Goal: Check status

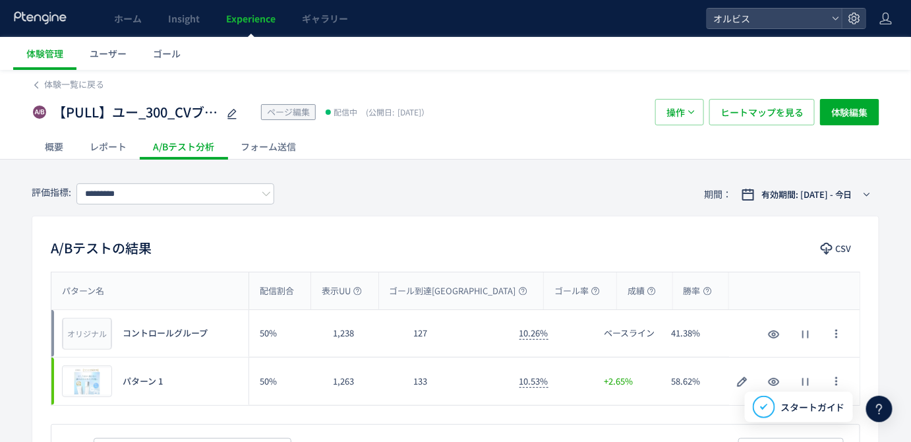
scroll to position [299, 0]
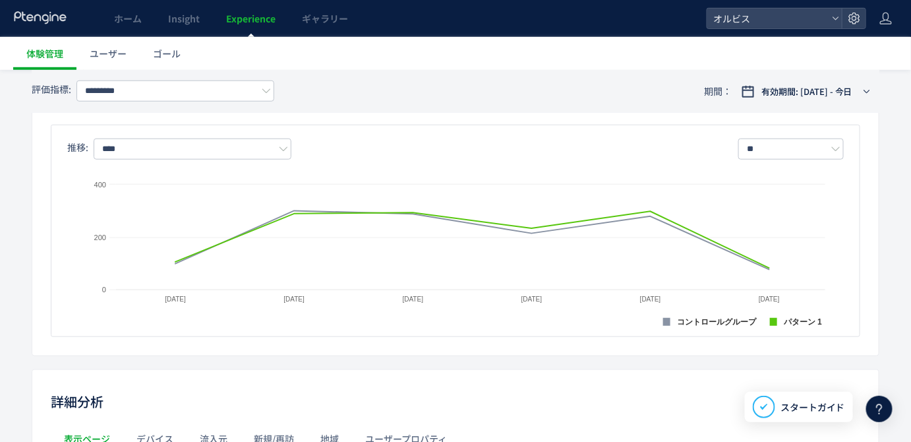
click at [442, 57] on ul "体験管理 ユーザー ゴール" at bounding box center [462, 53] width 898 height 33
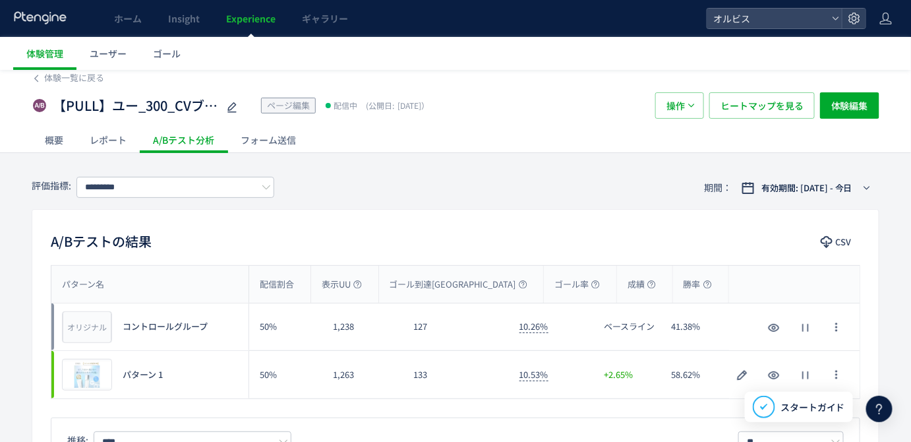
scroll to position [52, 0]
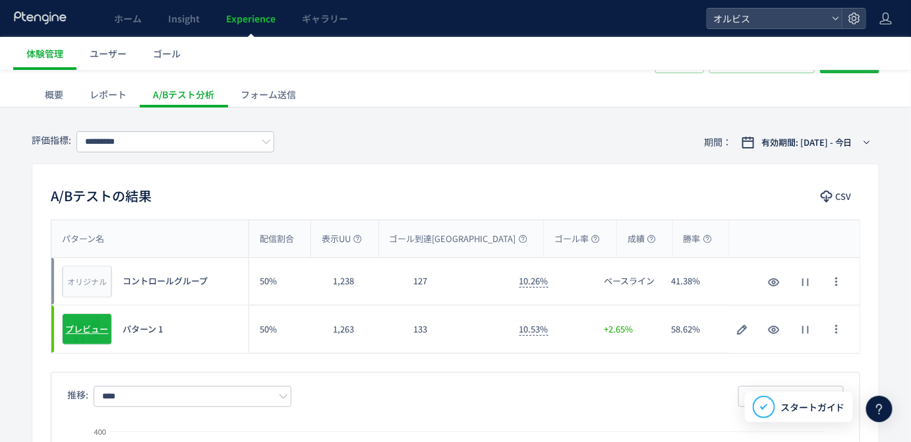
click at [80, 330] on span "プレビュー" at bounding box center [87, 329] width 43 height 13
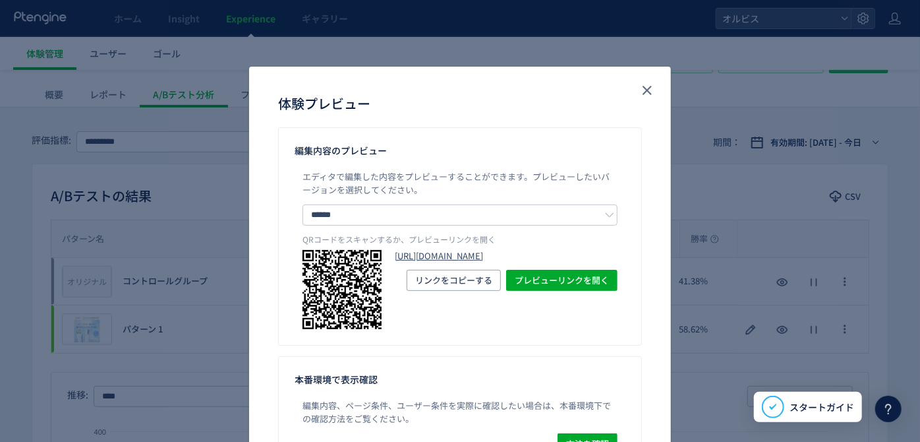
click at [461, 257] on link "[URL][DOMAIN_NAME]" at bounding box center [506, 256] width 223 height 13
click at [646, 90] on icon "close" at bounding box center [648, 90] width 16 height 16
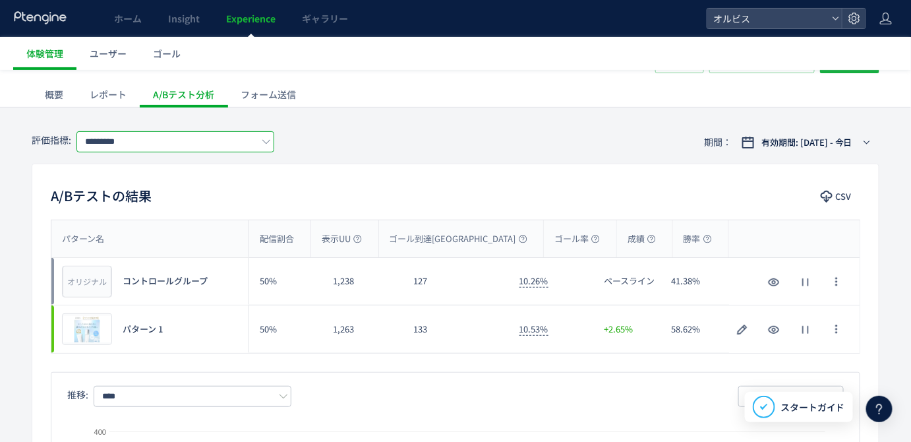
click at [235, 150] on input "*********" at bounding box center [175, 141] width 198 height 21
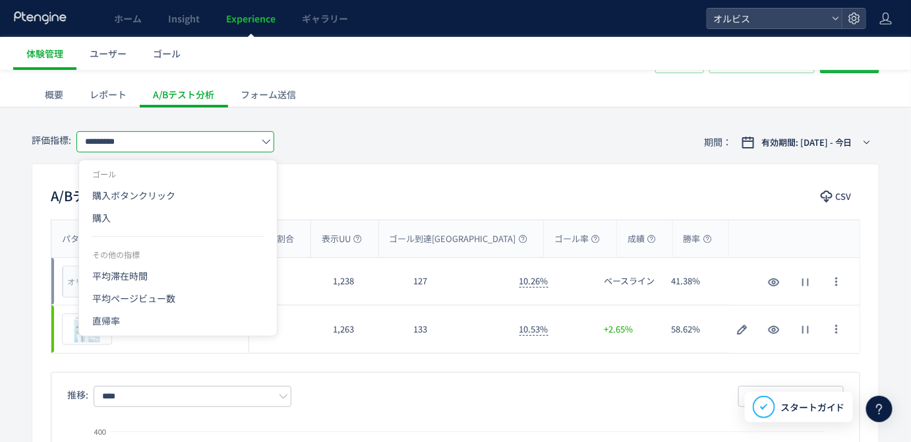
drag, startPoint x: 179, startPoint y: 223, endPoint x: 359, endPoint y: 247, distance: 181.5
click at [178, 223] on span "購入" at bounding box center [177, 217] width 171 height 22
type input "**"
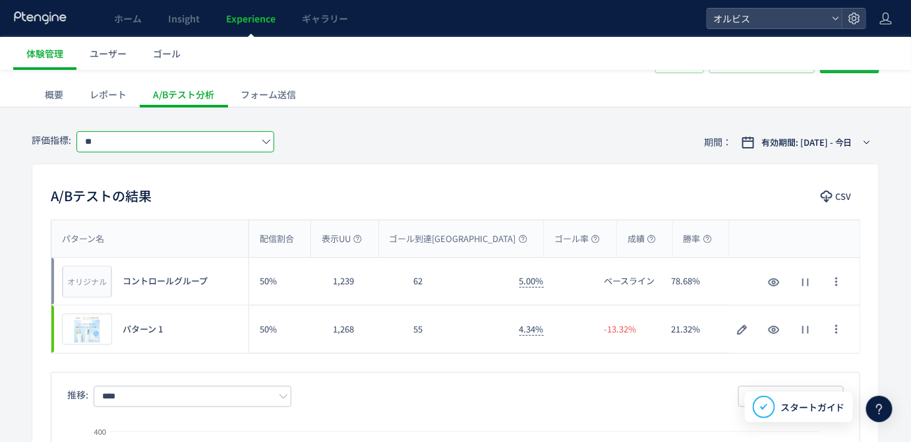
scroll to position [54, 0]
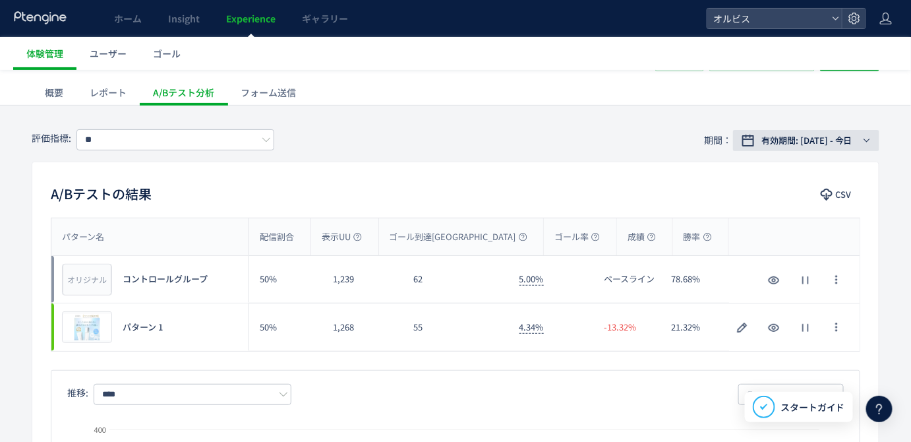
click at [776, 136] on span "有効期間: [DATE] - 今日" at bounding box center [806, 140] width 91 height 13
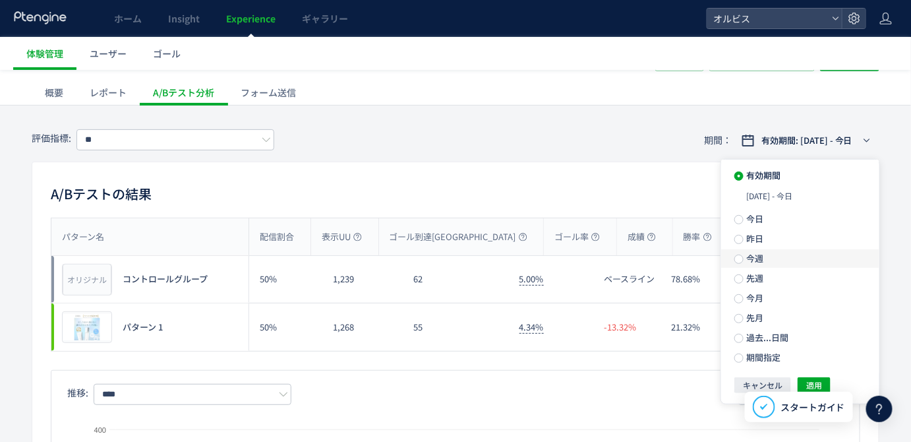
click at [752, 264] on span "今週" at bounding box center [754, 258] width 20 height 13
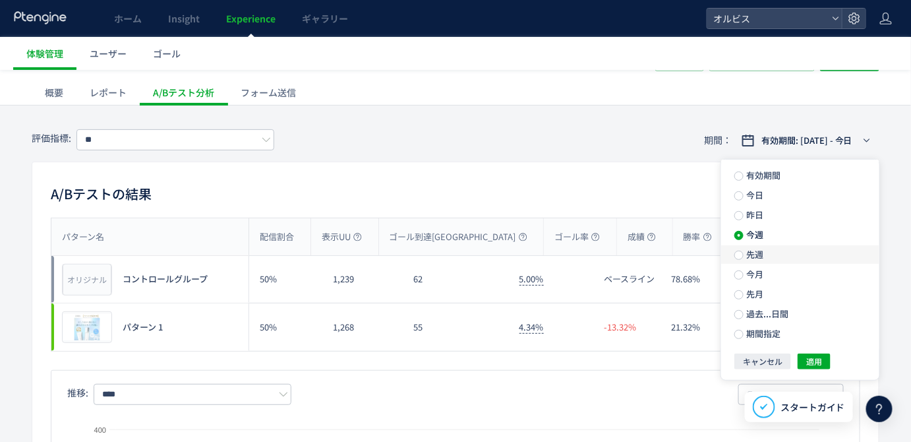
click at [750, 260] on span "先週" at bounding box center [754, 254] width 20 height 13
click at [813, 362] on span "適用" at bounding box center [814, 361] width 16 height 16
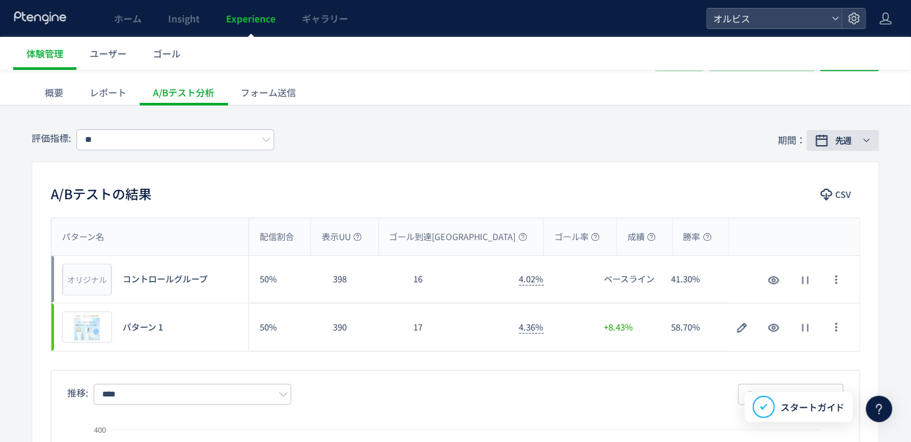
click at [850, 137] on span "先週" at bounding box center [843, 140] width 17 height 13
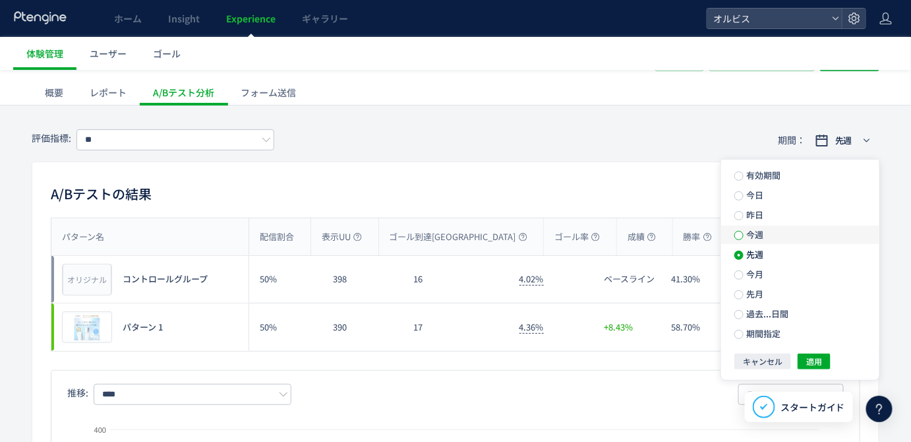
click at [740, 236] on span at bounding box center [738, 235] width 9 height 9
click at [816, 369] on span "適用" at bounding box center [814, 361] width 16 height 16
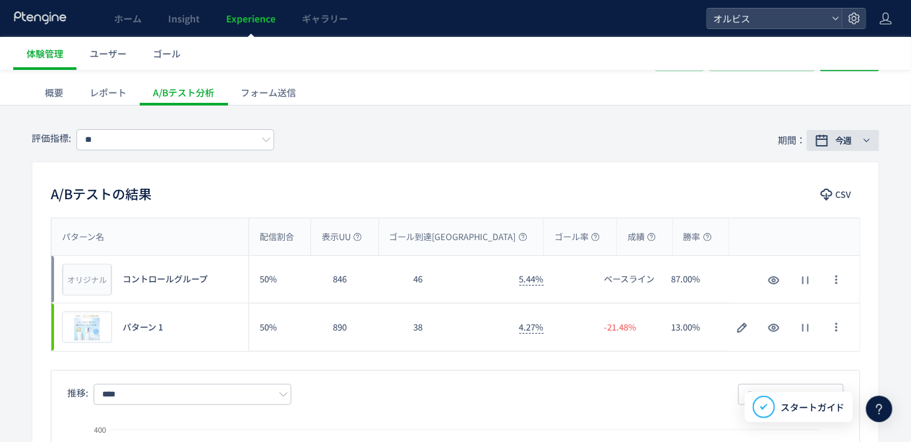
click at [850, 139] on span "今週" at bounding box center [843, 140] width 17 height 13
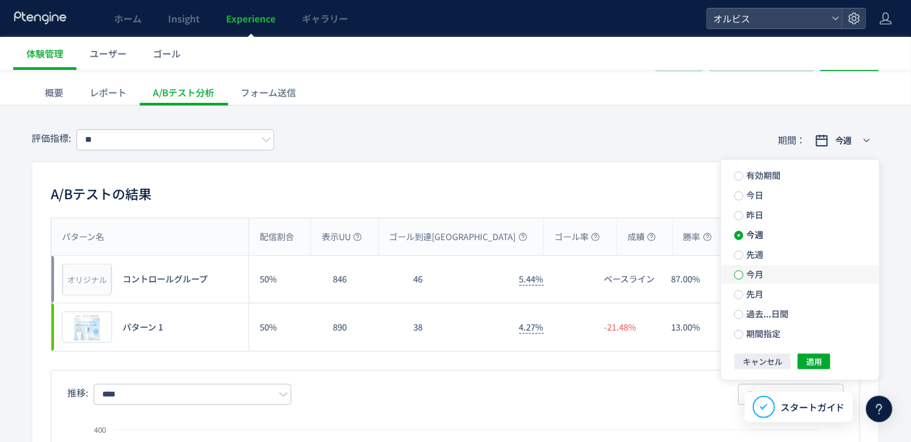
click at [740, 279] on span at bounding box center [738, 274] width 9 height 9
click at [809, 363] on span "適用" at bounding box center [814, 361] width 16 height 16
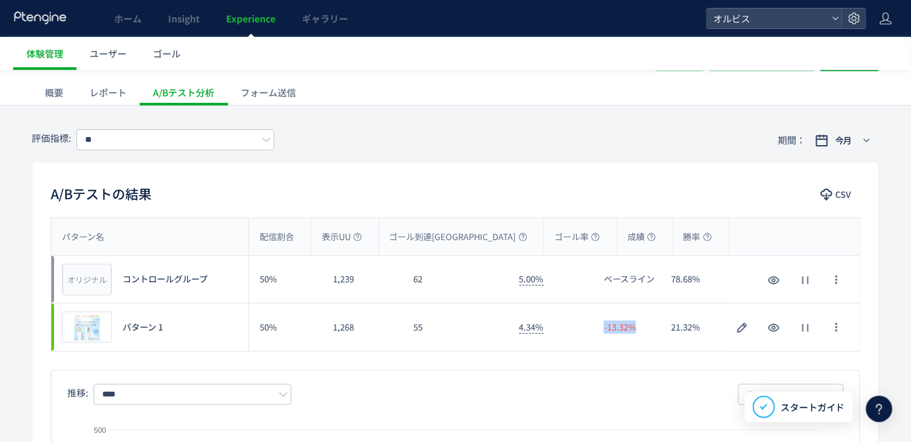
drag, startPoint x: 604, startPoint y: 324, endPoint x: 651, endPoint y: 325, distance: 46.8
click at [651, 325] on div "-13.32%" at bounding box center [627, 326] width 68 height 47
drag, startPoint x: 668, startPoint y: 324, endPoint x: 711, endPoint y: 328, distance: 43.8
click at [711, 328] on div "21.32%" at bounding box center [695, 326] width 68 height 47
copy div "21.32%"
